Goal: Contribute content

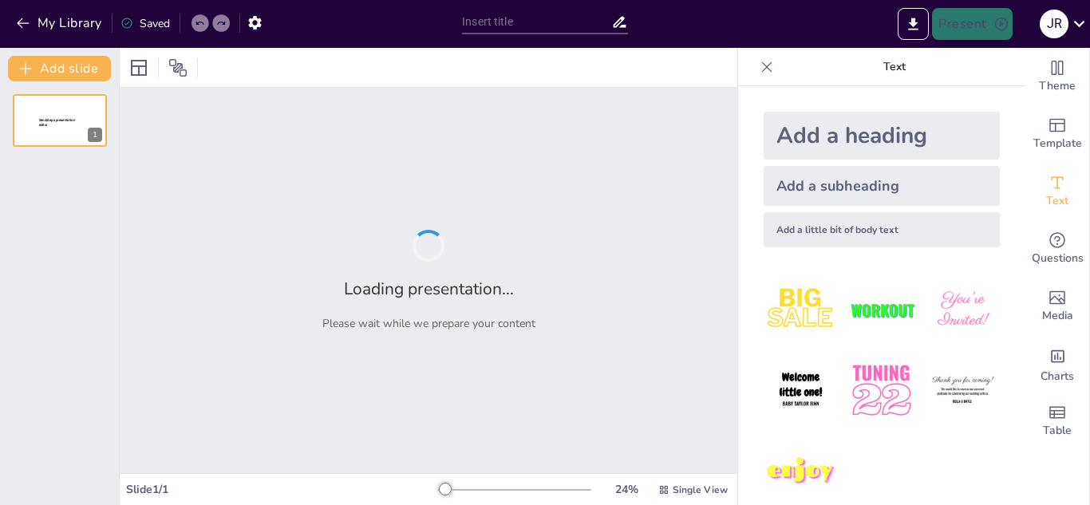
type input "Capacitación Integral para Brigadas de Emergencias: Primeros Auxilios y Control…"
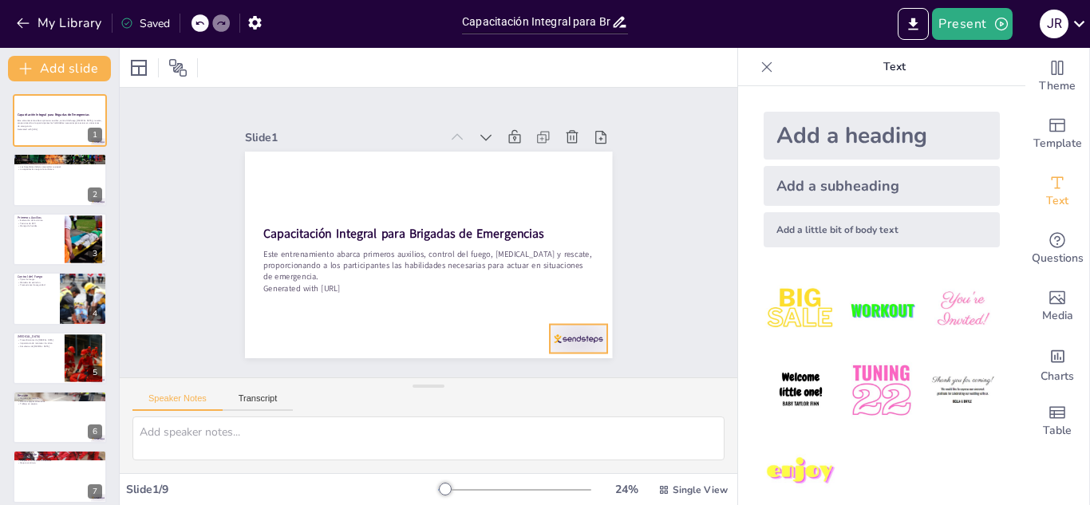
click at [583, 329] on div at bounding box center [578, 339] width 57 height 29
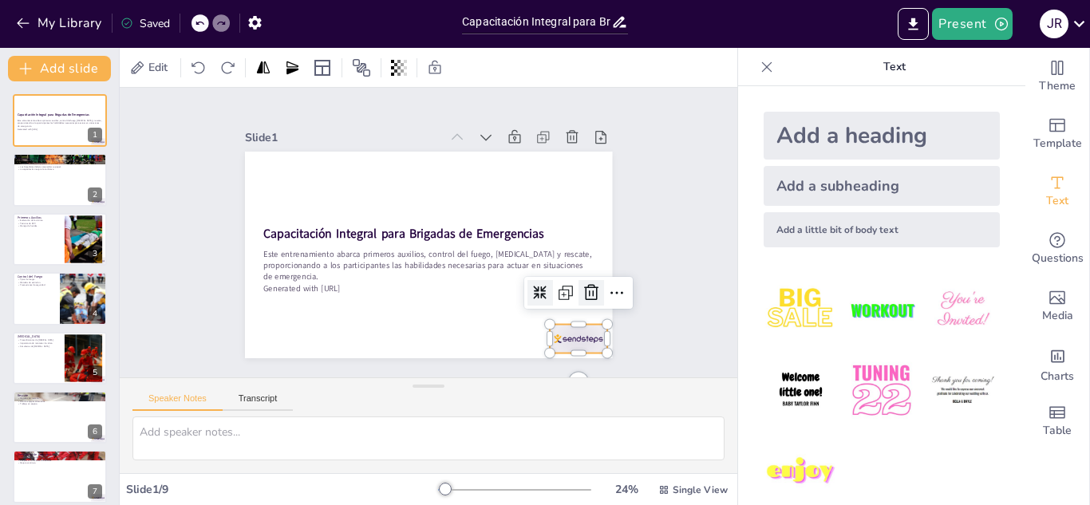
click at [582, 292] on icon at bounding box center [591, 292] width 19 height 19
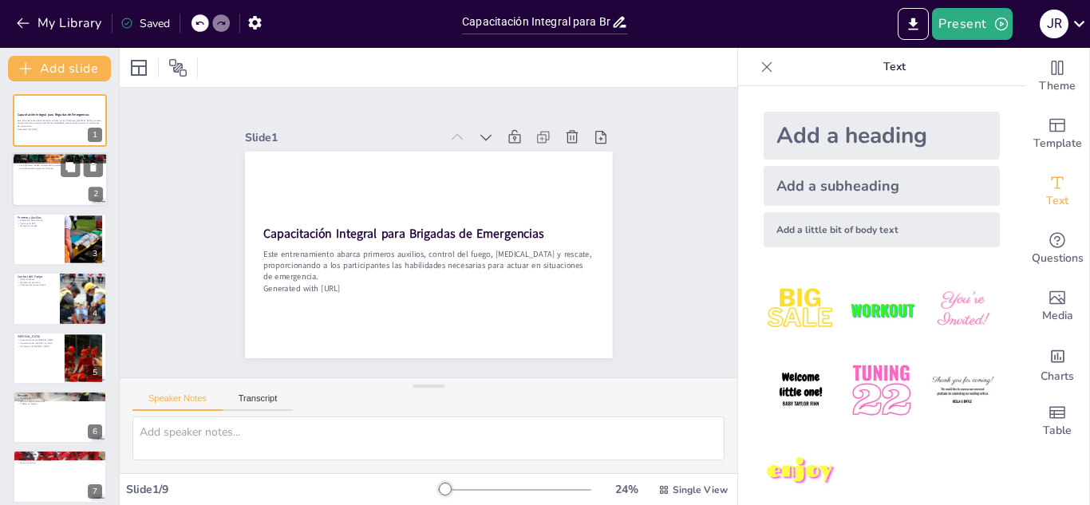
click at [69, 191] on div at bounding box center [60, 180] width 96 height 54
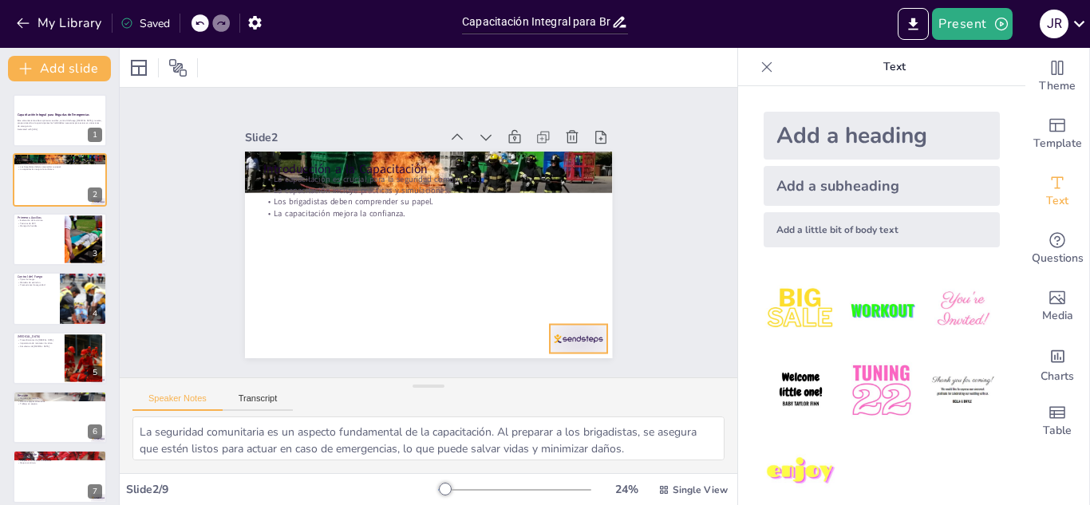
click at [572, 341] on div at bounding box center [578, 339] width 57 height 29
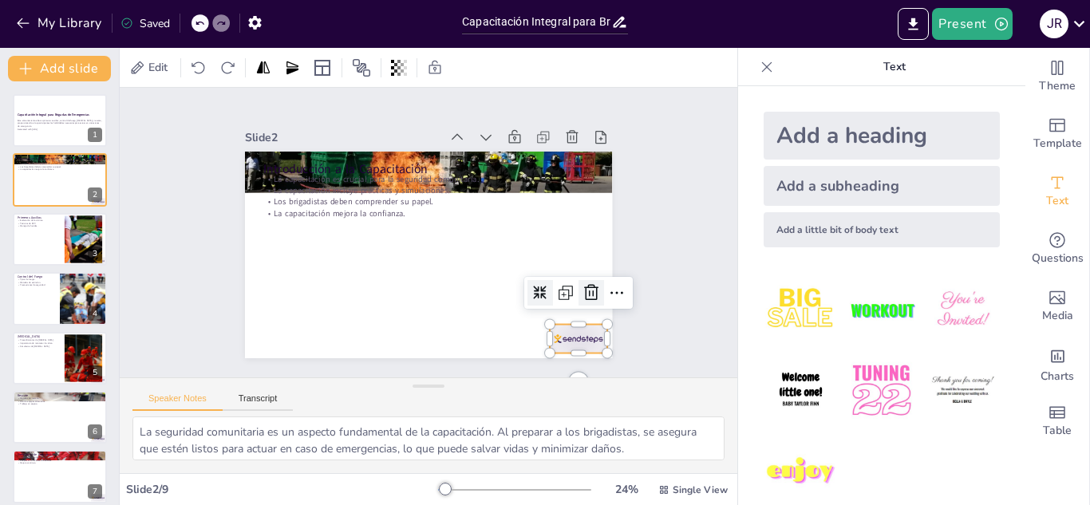
click at [582, 298] on icon at bounding box center [584, 308] width 21 height 21
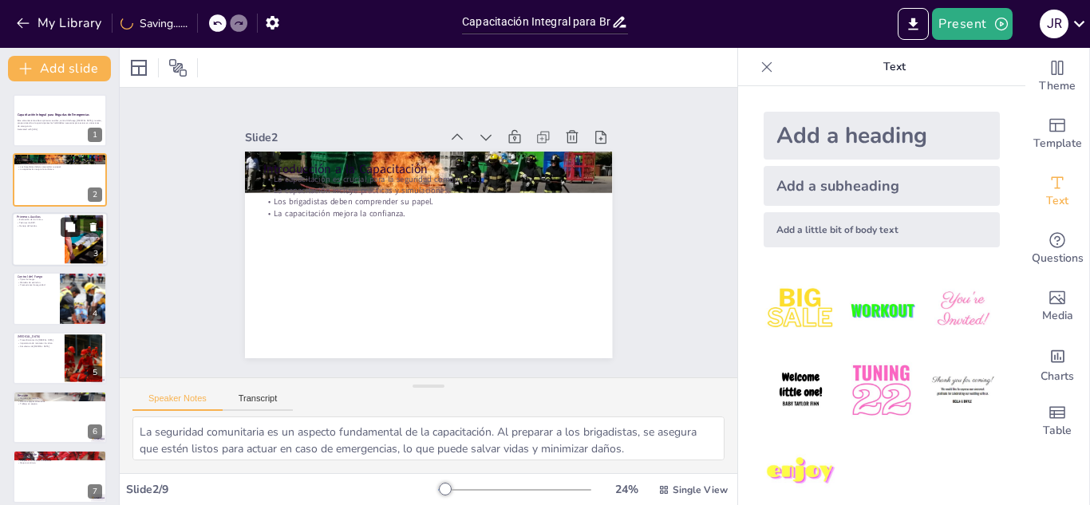
click at [63, 231] on button at bounding box center [70, 226] width 19 height 19
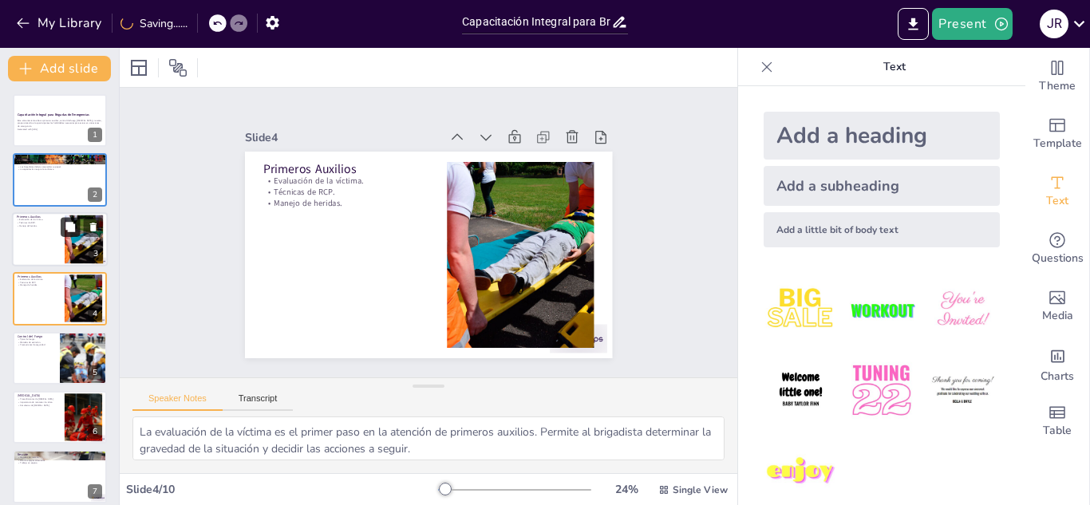
scroll to position [6, 0]
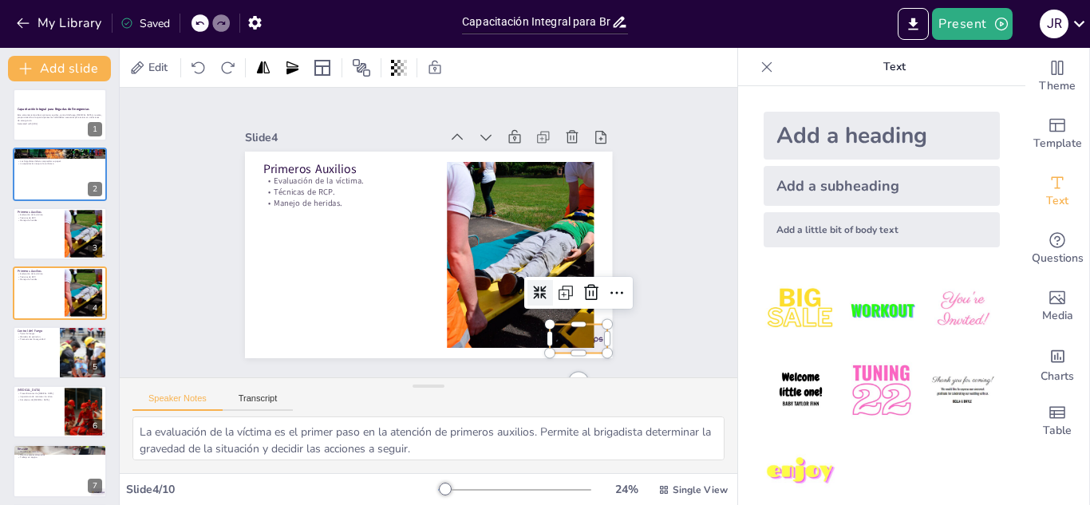
click at [584, 348] on div at bounding box center [553, 368] width 62 height 40
click at [566, 137] on icon at bounding box center [572, 136] width 12 height 13
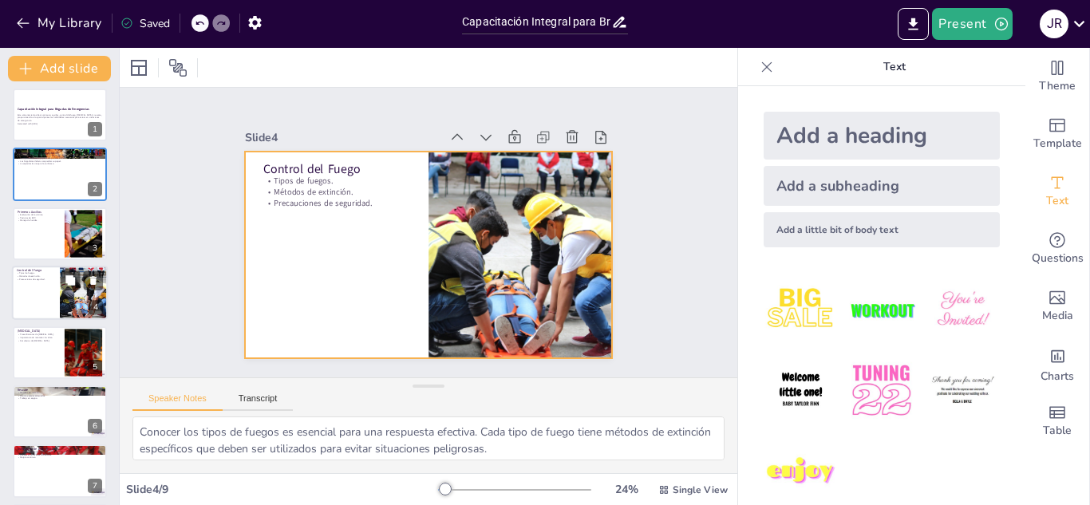
click at [58, 288] on div at bounding box center [60, 293] width 96 height 54
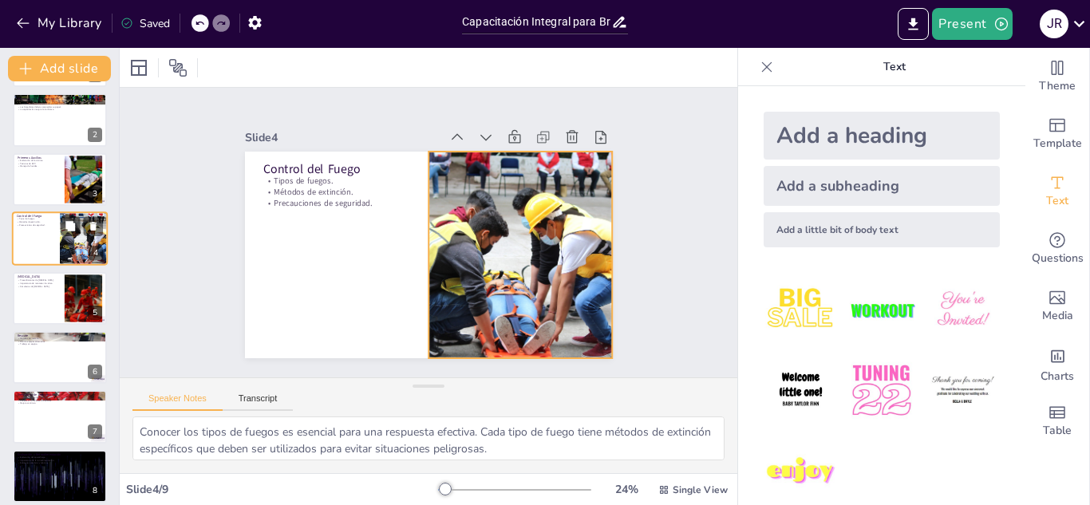
scroll to position [129, 0]
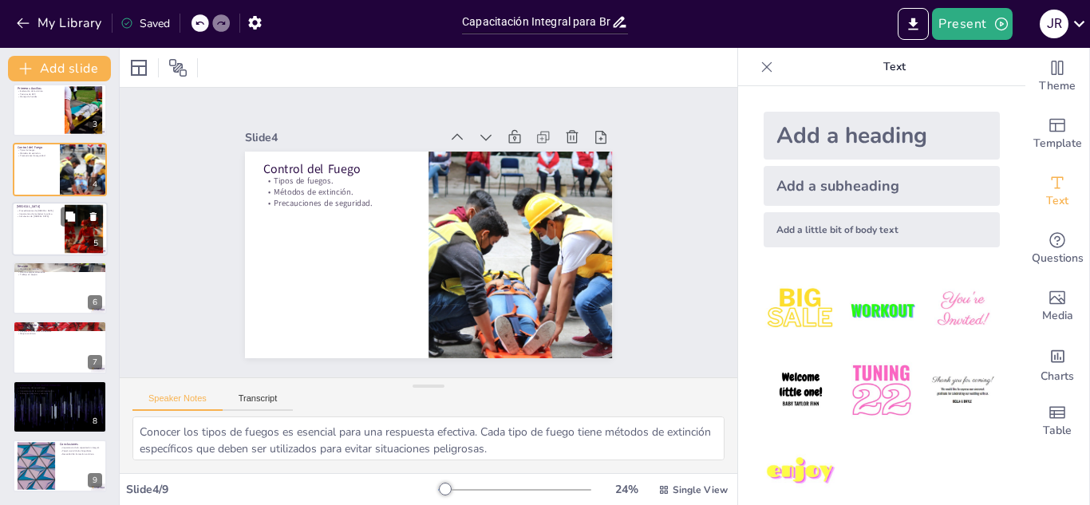
click at [45, 235] on div at bounding box center [60, 229] width 96 height 54
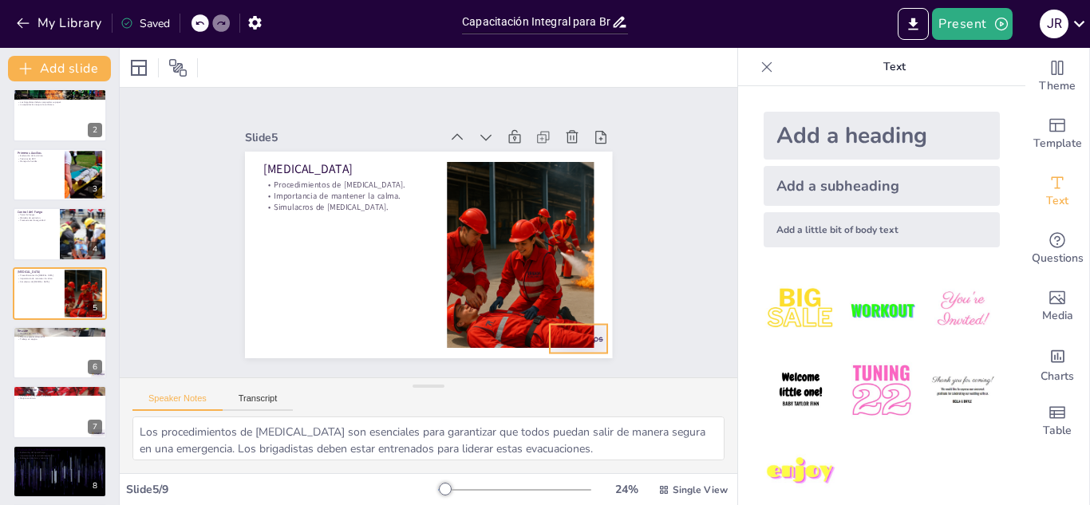
click at [587, 334] on div at bounding box center [578, 339] width 57 height 29
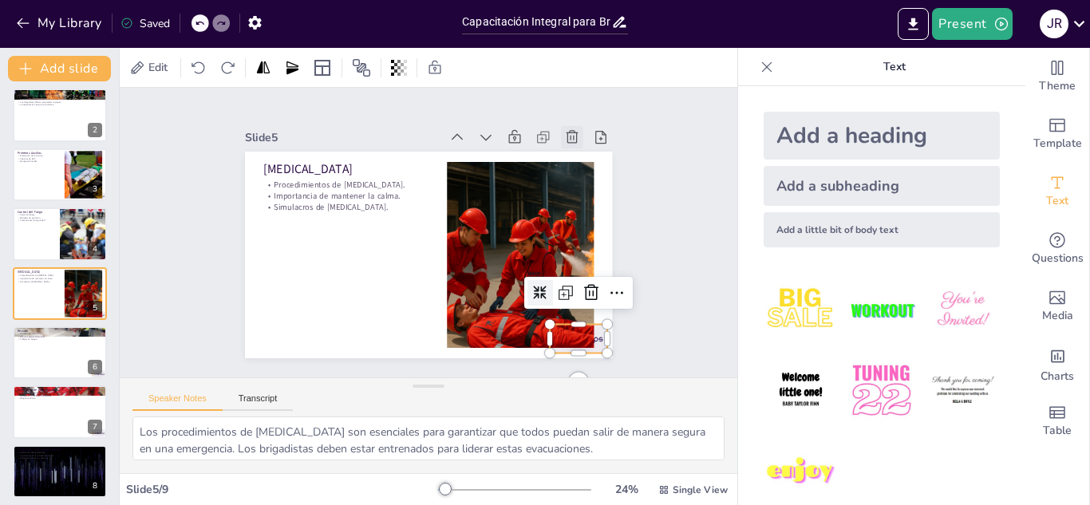
click at [561, 130] on div at bounding box center [572, 137] width 22 height 22
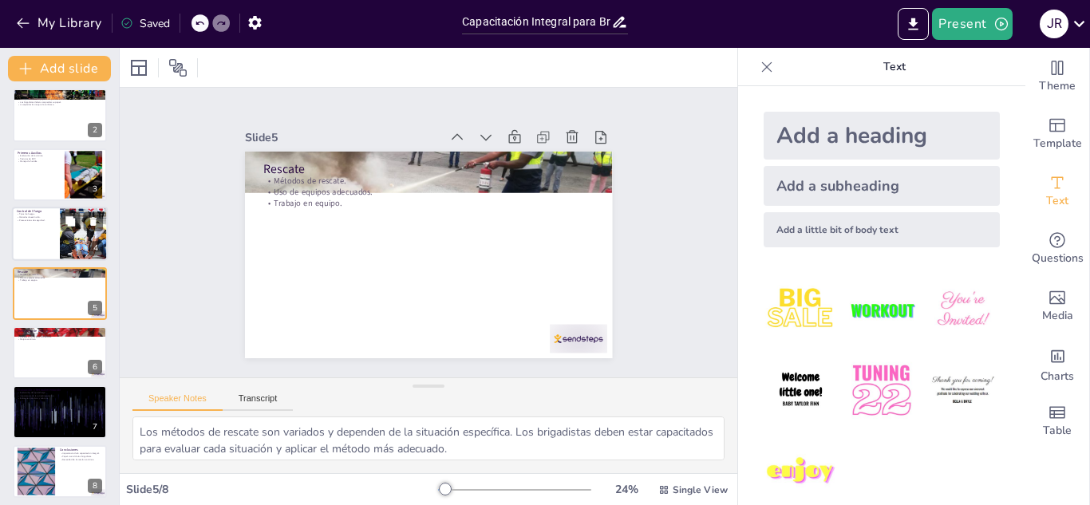
click at [73, 246] on div at bounding box center [83, 234] width 81 height 54
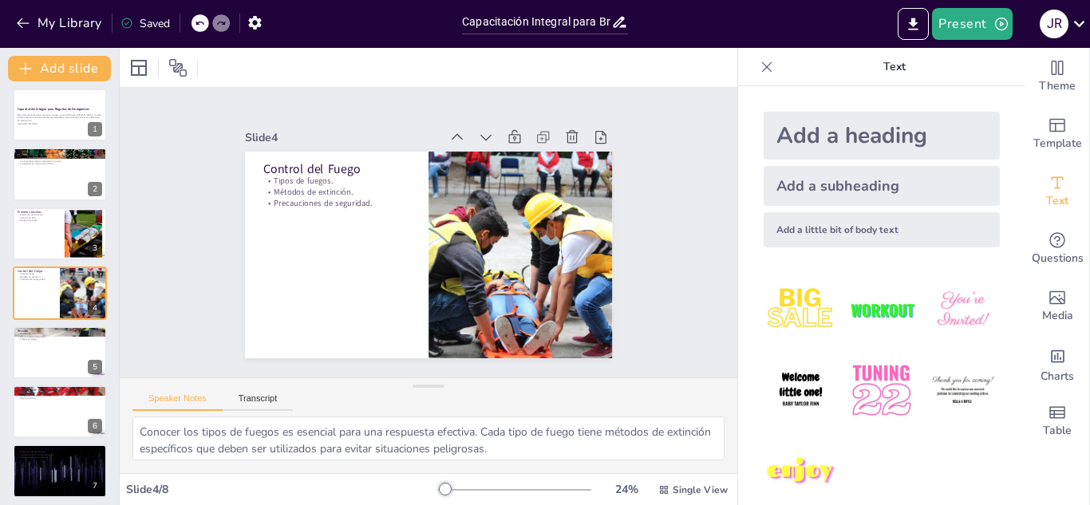
click at [39, 383] on div "Capacitación Integral para Brigadas de Emergencias Este entrenamiento abarca pr…" at bounding box center [59, 323] width 119 height 468
click at [49, 398] on p "Mejora continua." at bounding box center [60, 397] width 86 height 3
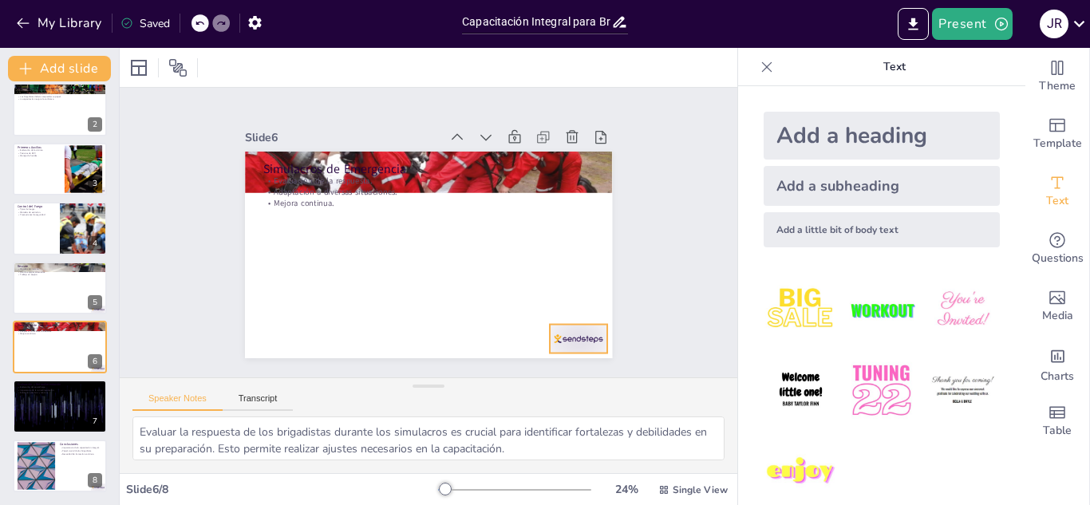
click at [564, 334] on div at bounding box center [578, 339] width 57 height 29
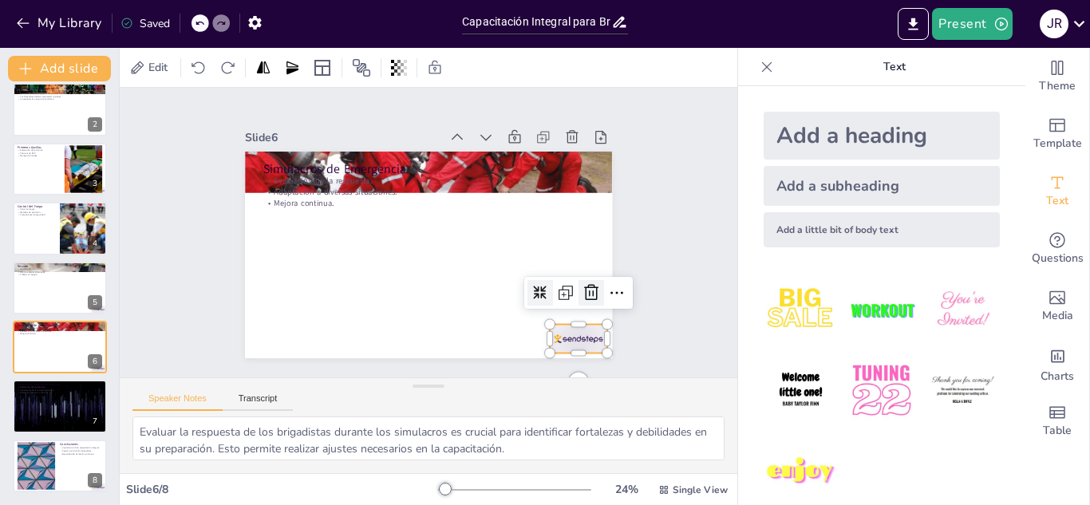
click at [584, 290] on icon at bounding box center [591, 292] width 14 height 16
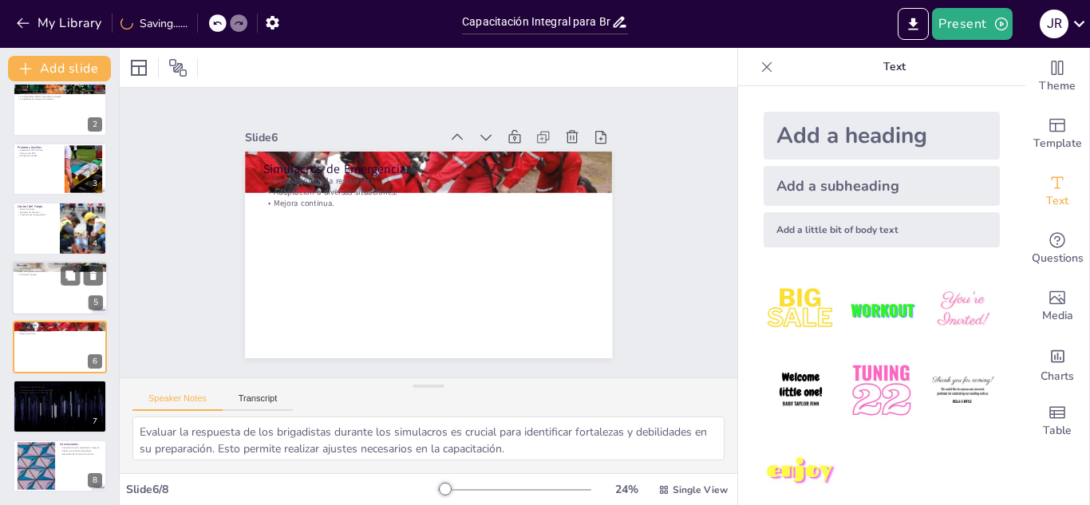
click at [34, 295] on div at bounding box center [60, 288] width 96 height 54
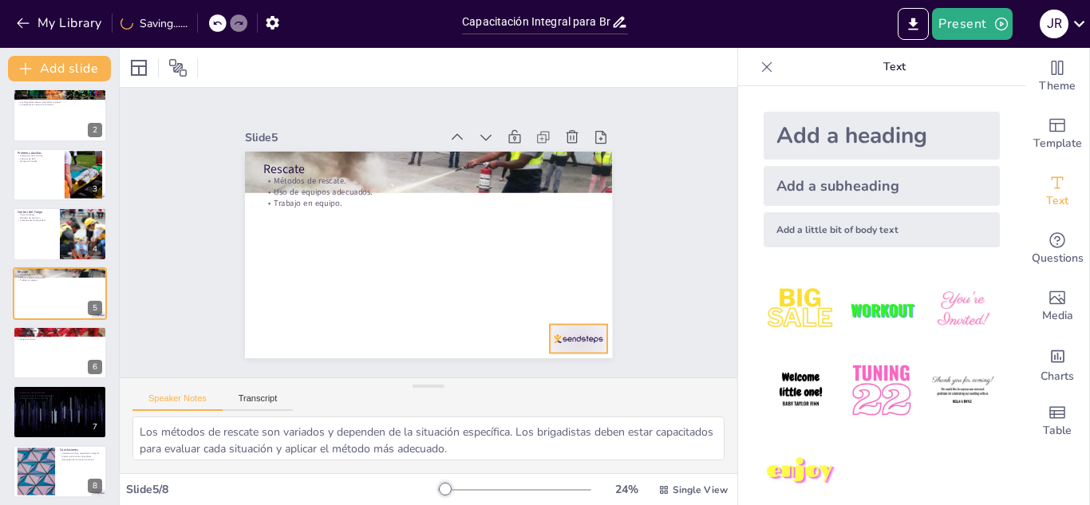
click at [577, 337] on div at bounding box center [566, 354] width 60 height 34
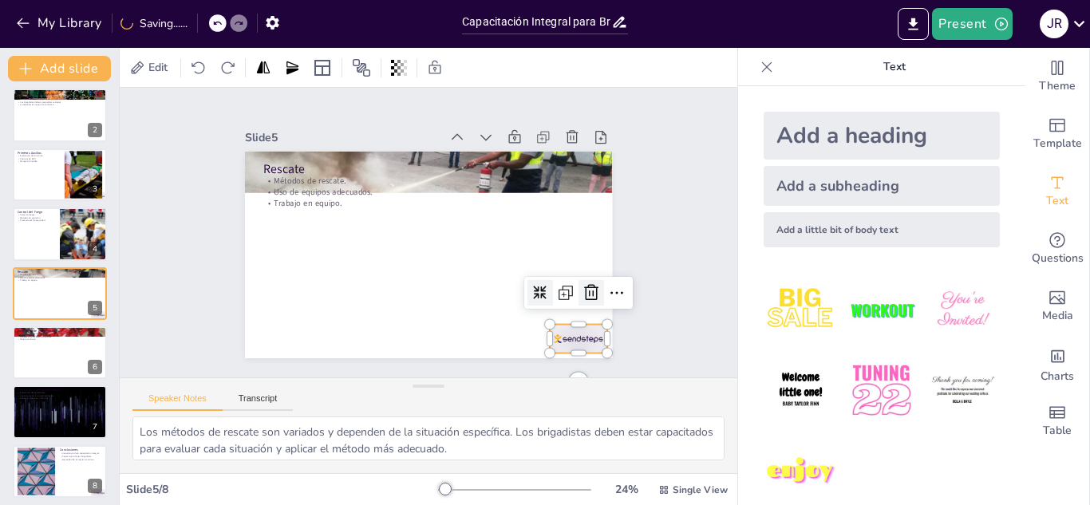
click at [582, 283] on icon at bounding box center [591, 292] width 19 height 19
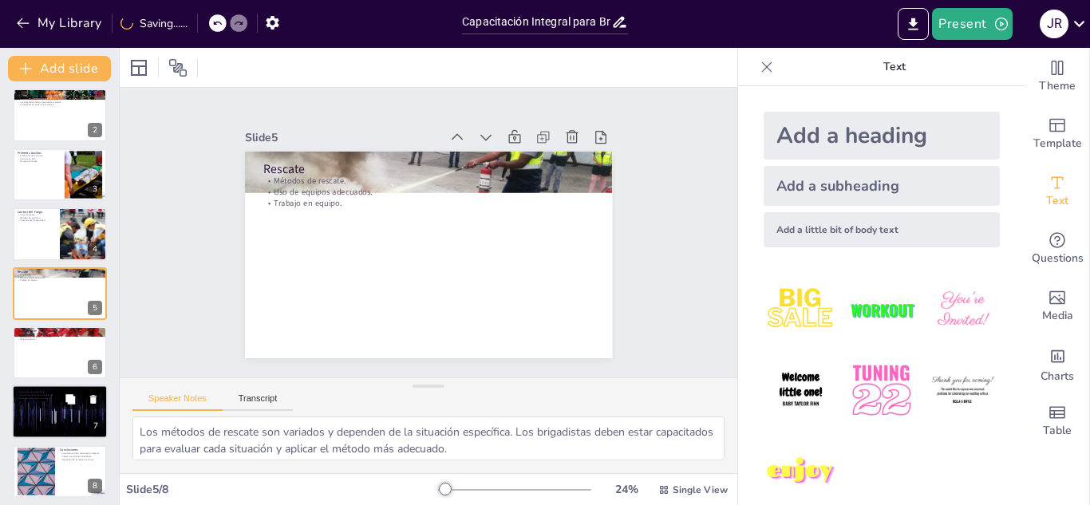
click at [68, 419] on div at bounding box center [60, 412] width 96 height 54
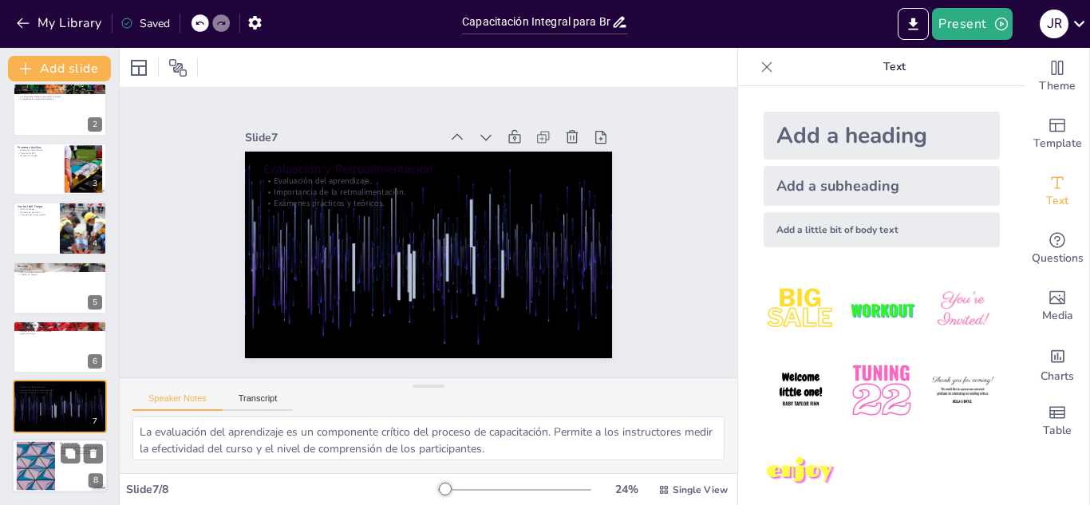
click at [42, 463] on div at bounding box center [36, 465] width 86 height 49
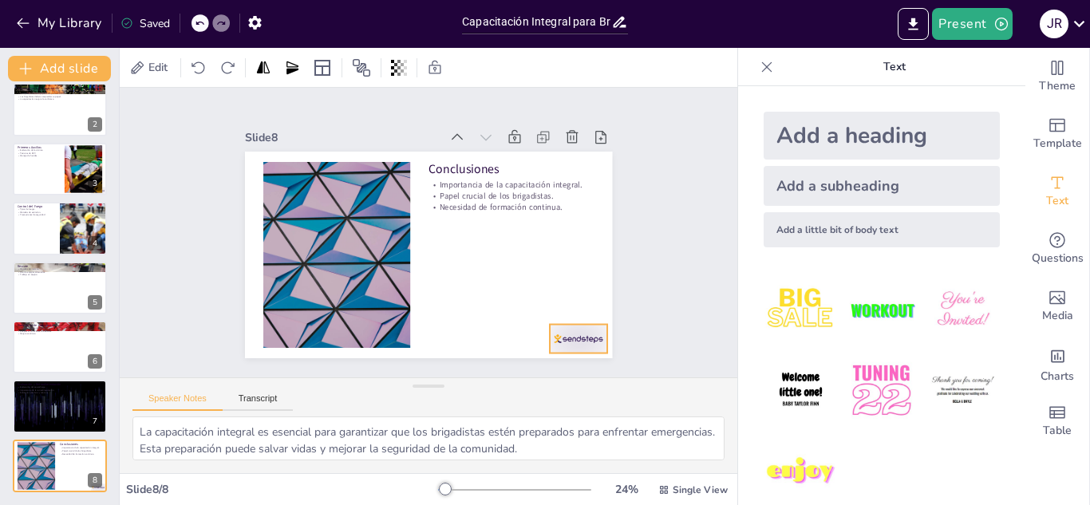
click at [580, 333] on div at bounding box center [578, 339] width 57 height 29
click at [580, 298] on icon at bounding box center [584, 308] width 21 height 21
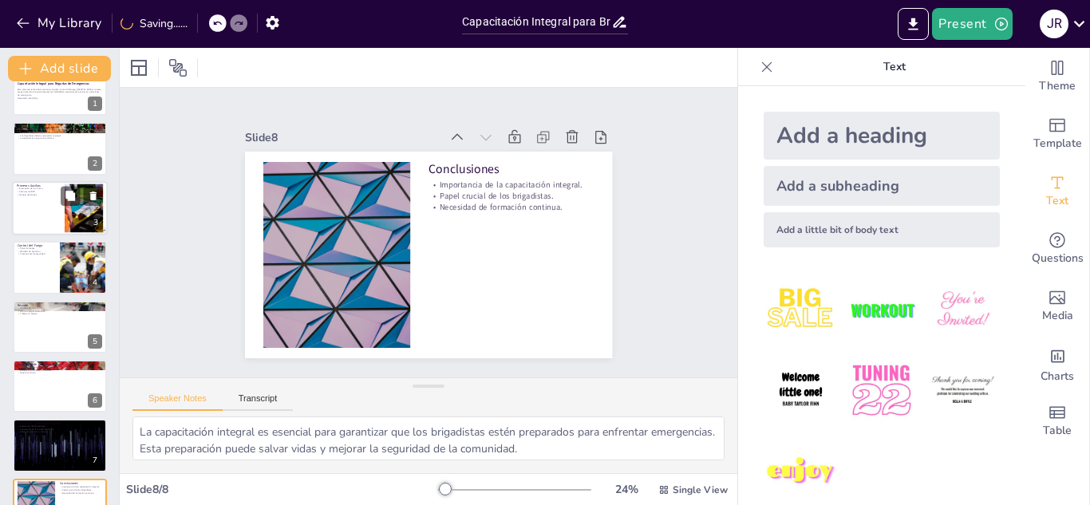
scroll to position [0, 0]
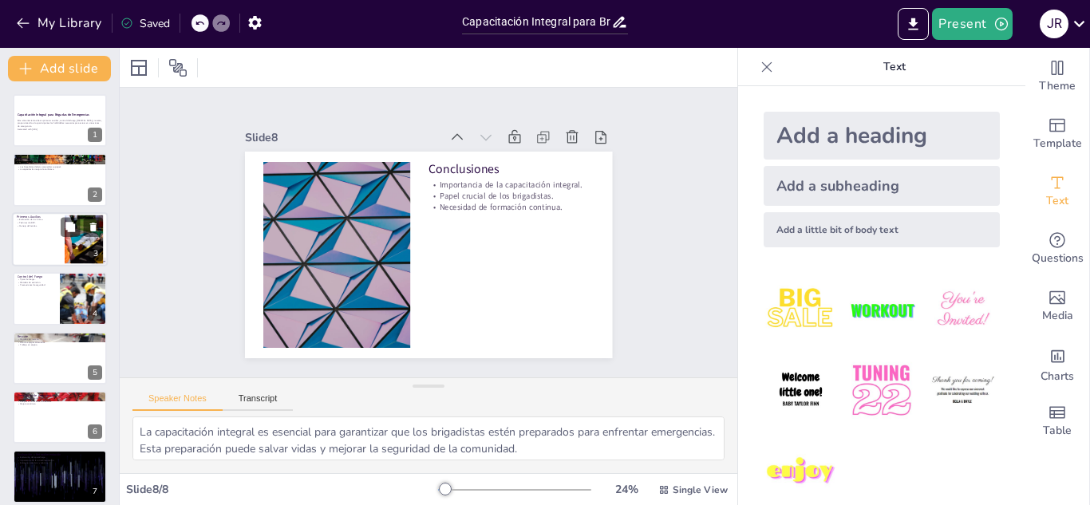
click at [72, 249] on div at bounding box center [84, 239] width 49 height 49
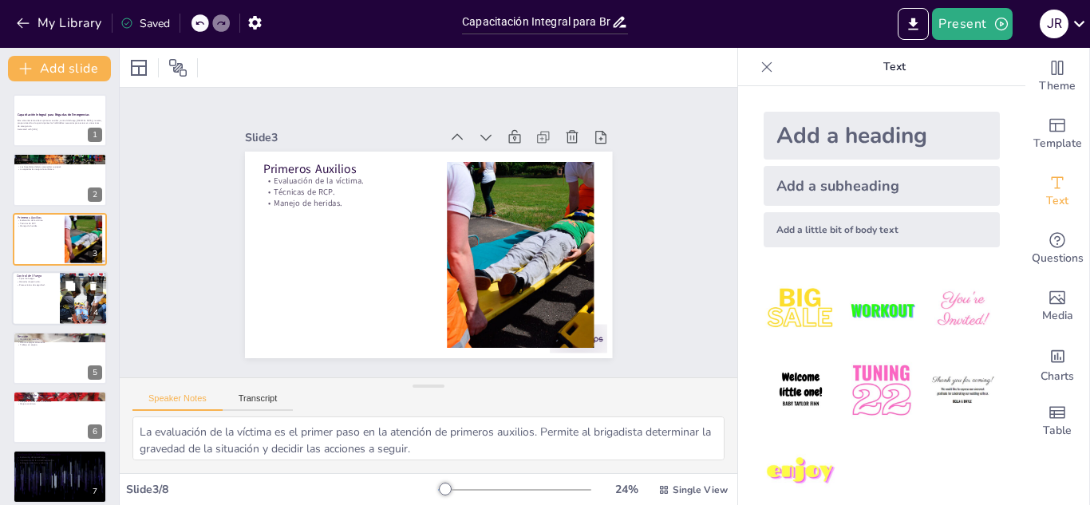
click at [58, 316] on div at bounding box center [60, 298] width 96 height 54
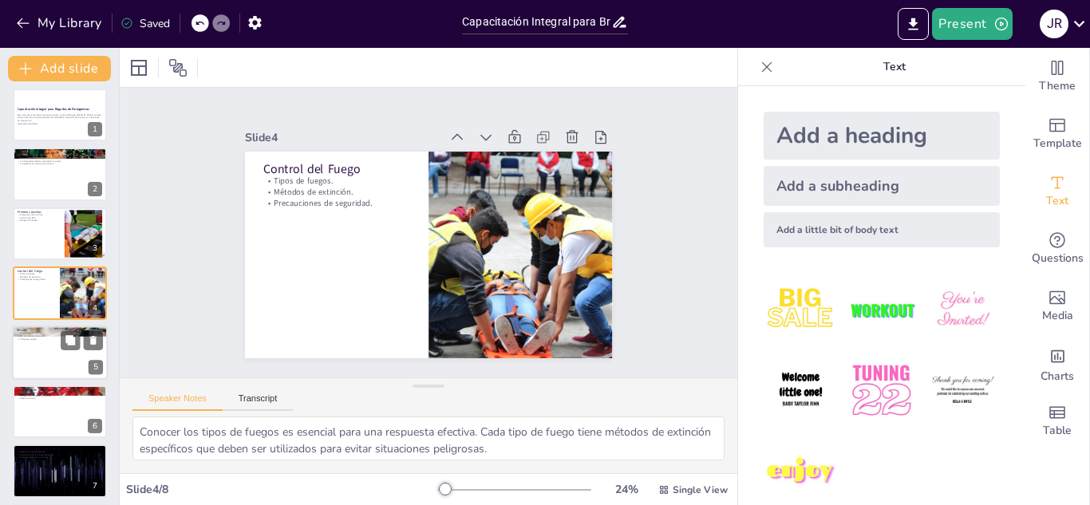
click at [37, 362] on div at bounding box center [60, 352] width 96 height 54
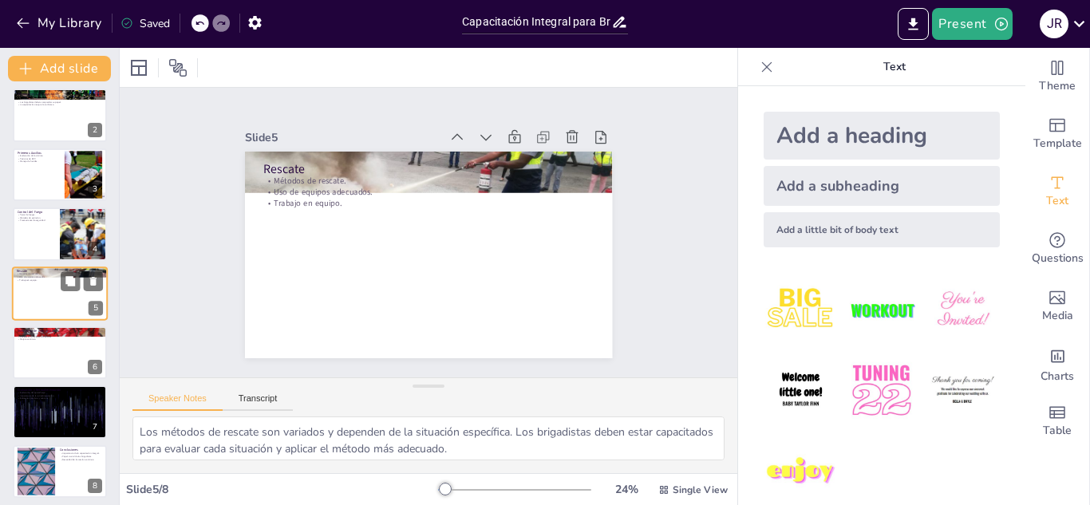
scroll to position [70, 0]
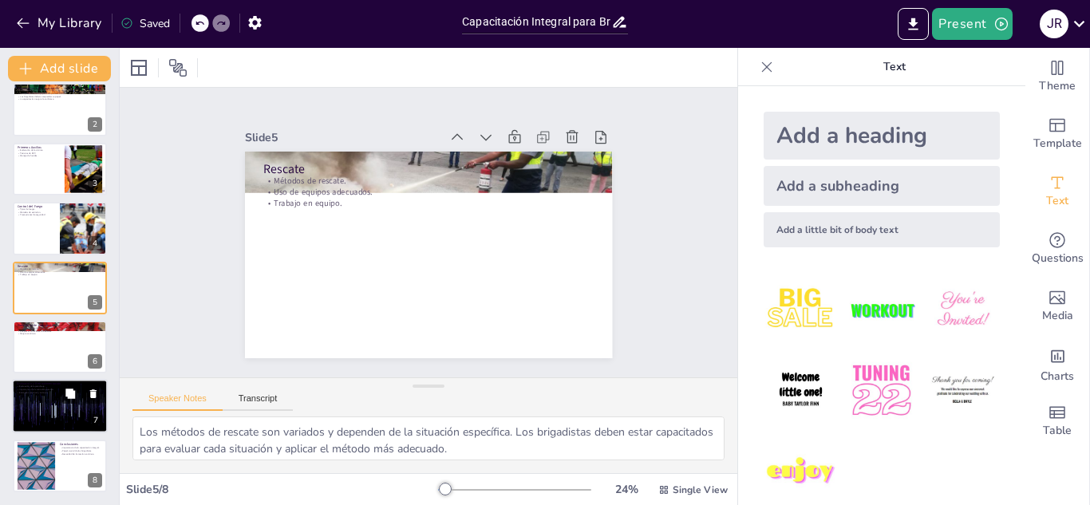
click at [35, 392] on p "Exámenes prácticos y teóricos." at bounding box center [60, 393] width 86 height 3
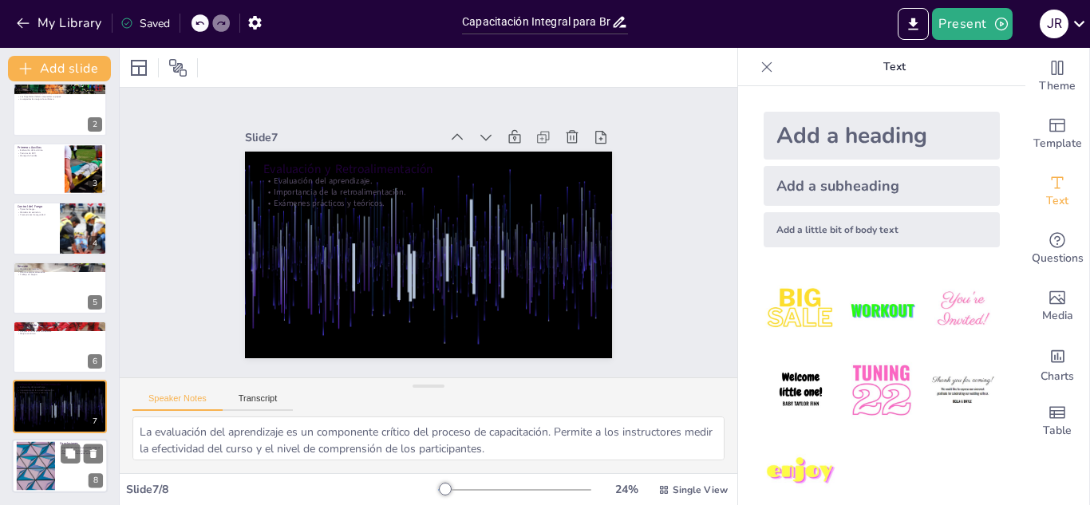
click at [27, 449] on div at bounding box center [36, 465] width 86 height 49
type textarea "La capacitación integral es esencial para garantizar que los brigadistas estén …"
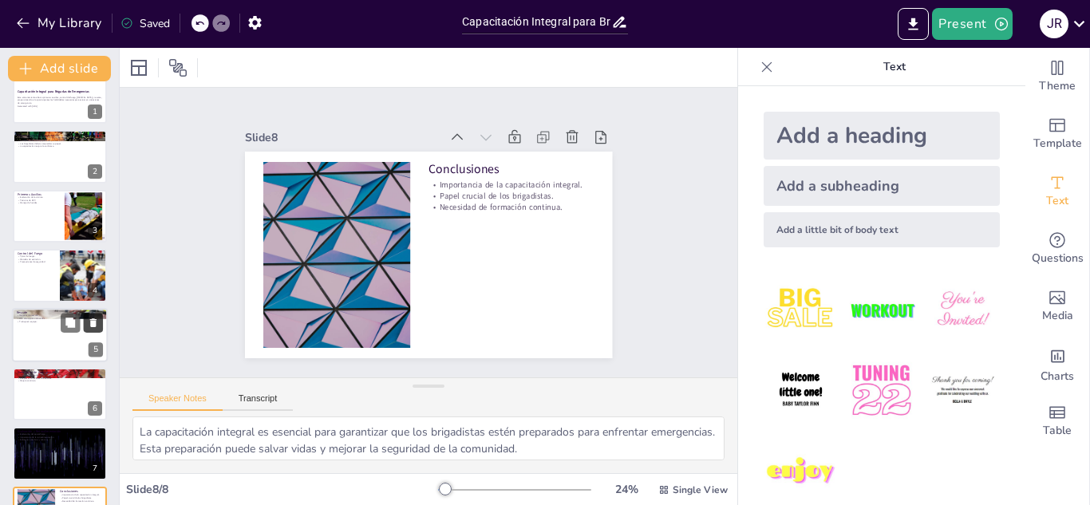
scroll to position [0, 0]
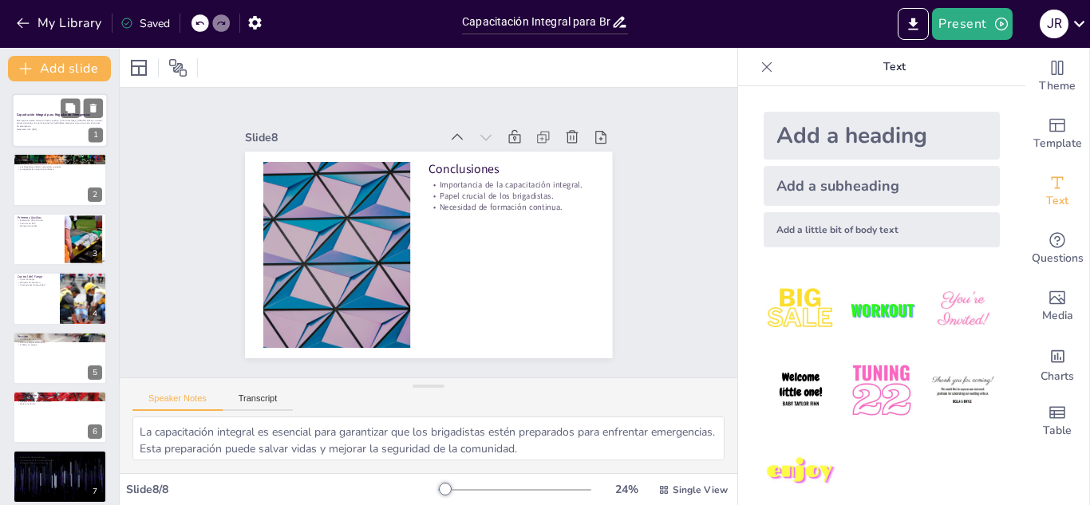
click at [41, 110] on div at bounding box center [60, 120] width 96 height 54
